Goal: Information Seeking & Learning: Learn about a topic

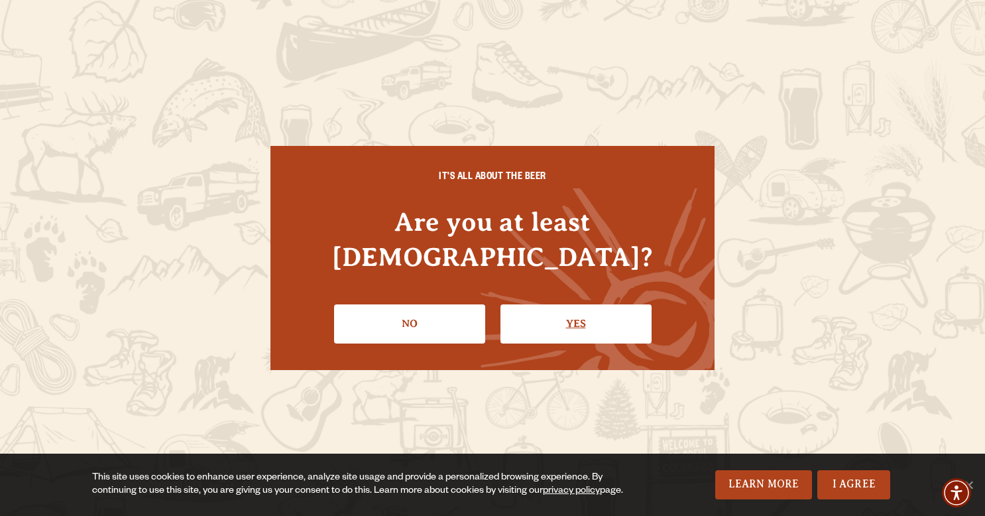
click at [549, 310] on link "Yes" at bounding box center [576, 323] width 151 height 38
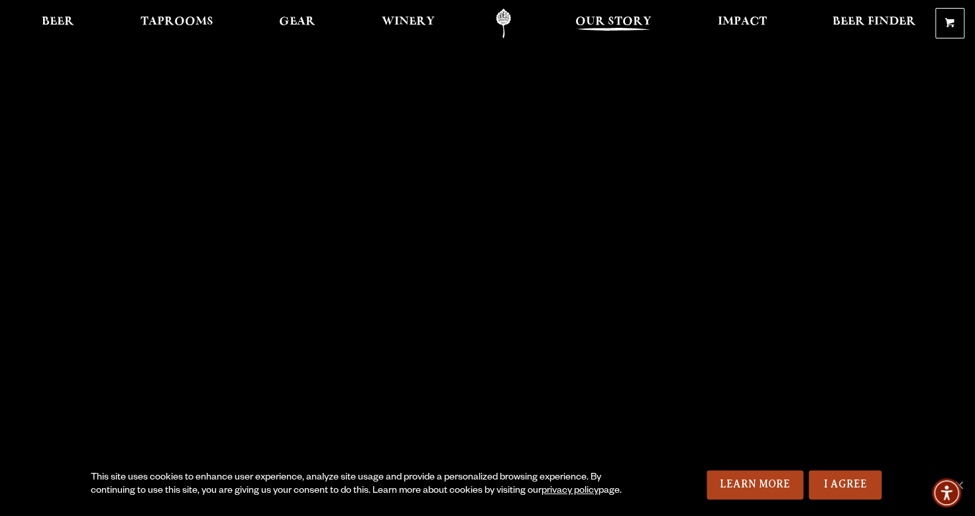
click at [623, 17] on span "Our Story" at bounding box center [614, 22] width 76 height 11
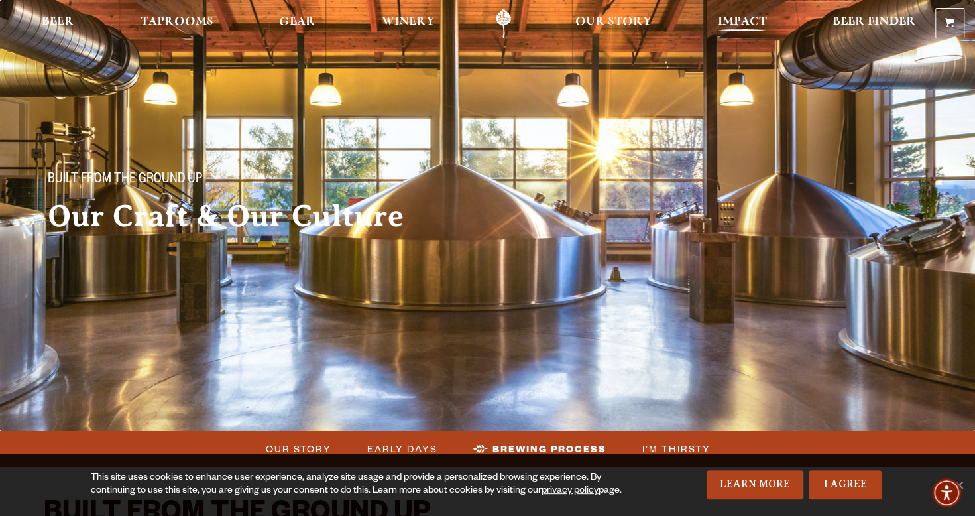
click at [762, 19] on span "Impact" at bounding box center [741, 22] width 49 height 11
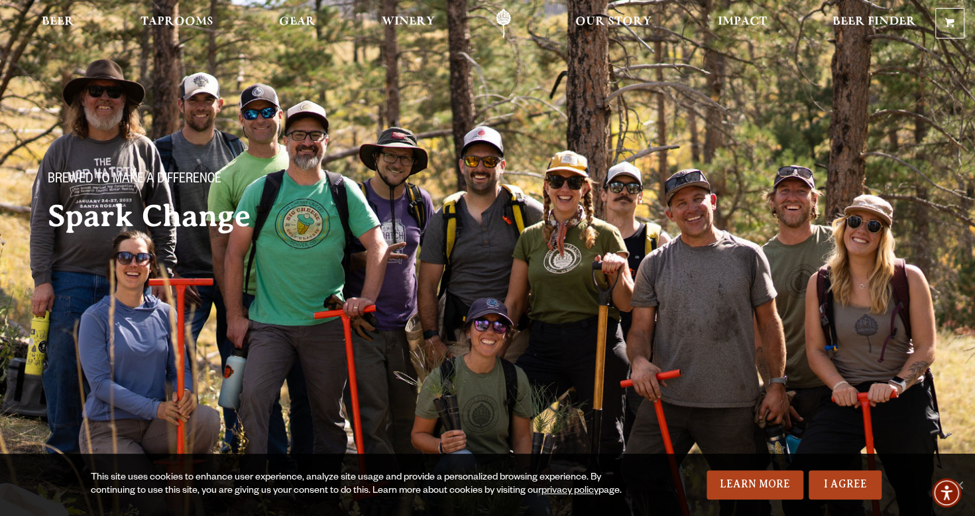
click at [593, 265] on div "Brewed to make a difference Spark Change" at bounding box center [487, 148] width 975 height 296
